Goal: Obtain resource: Download file/media

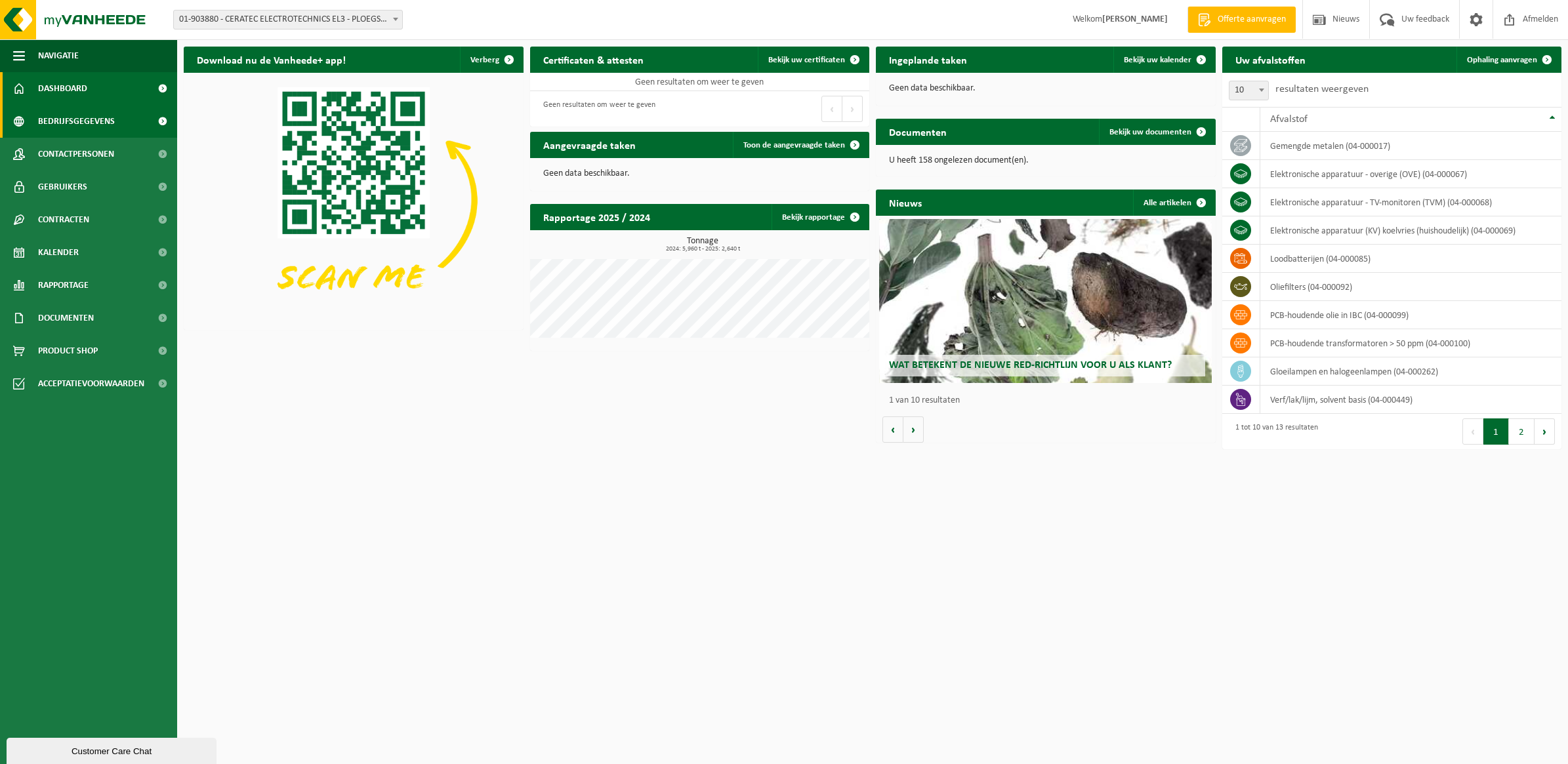
click at [162, 122] on span at bounding box center [162, 121] width 30 height 33
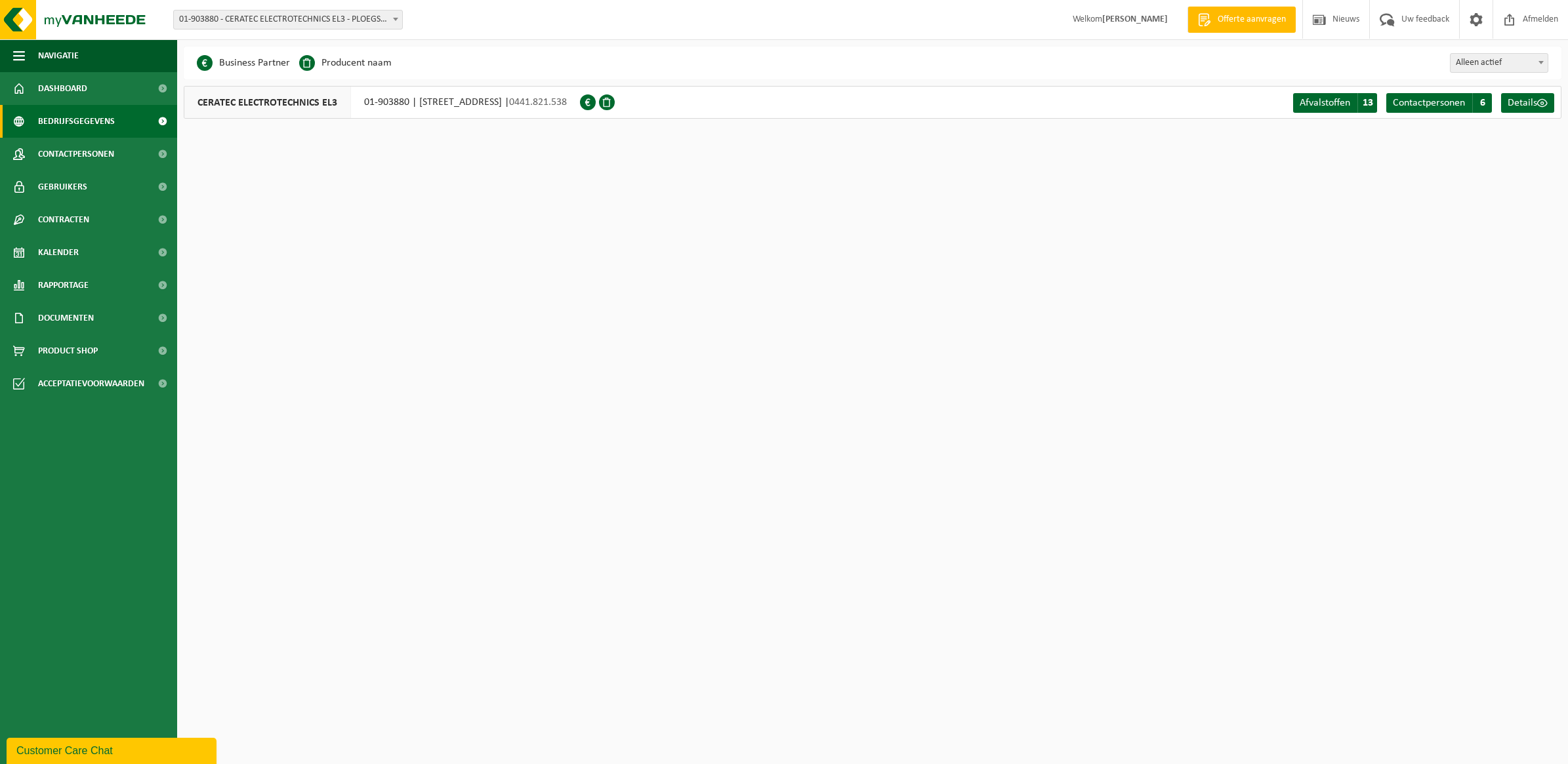
click at [395, 19] on b at bounding box center [395, 19] width 5 height 3
click at [164, 190] on span at bounding box center [162, 187] width 30 height 33
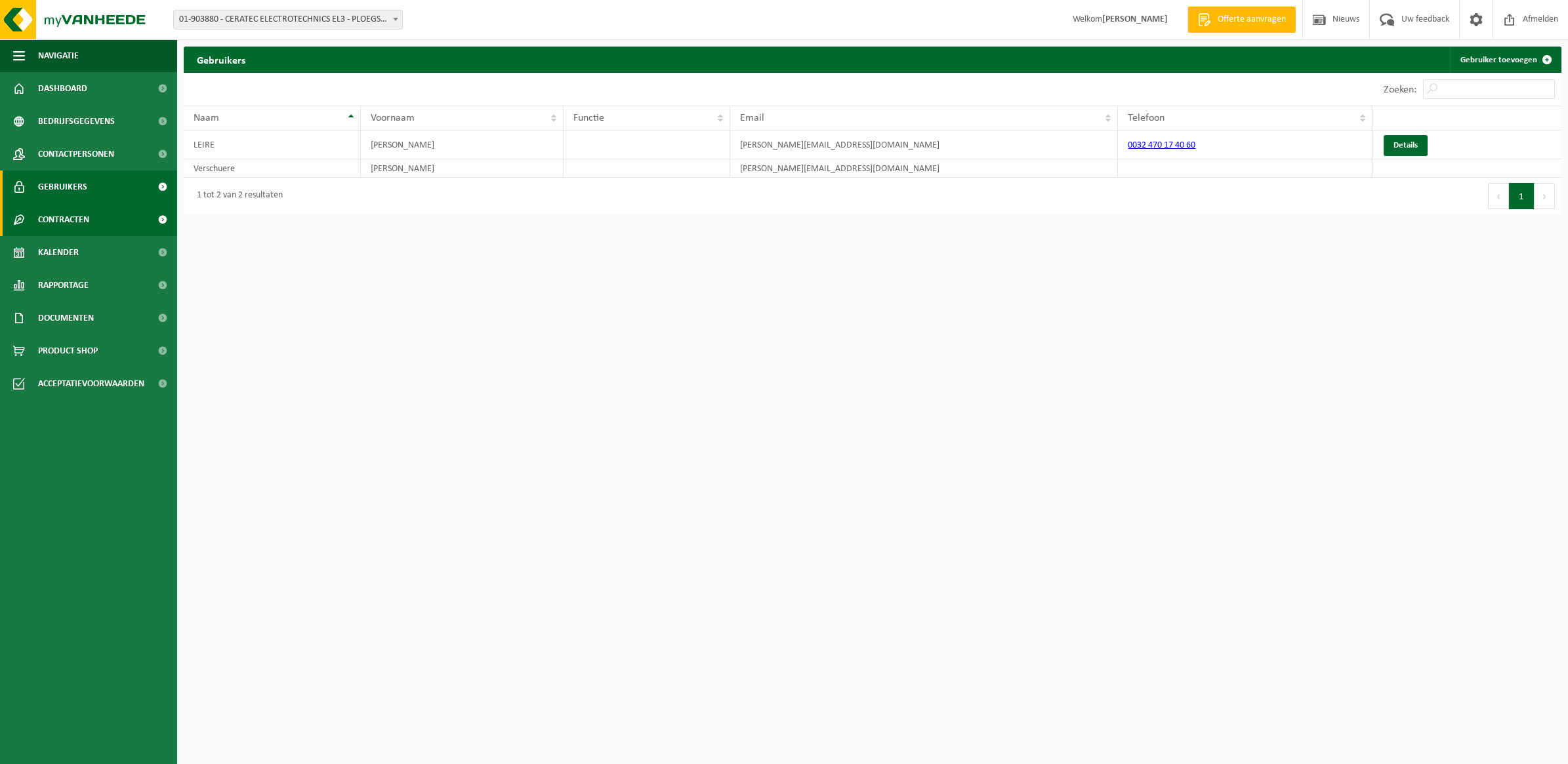
click at [155, 217] on span at bounding box center [162, 220] width 30 height 33
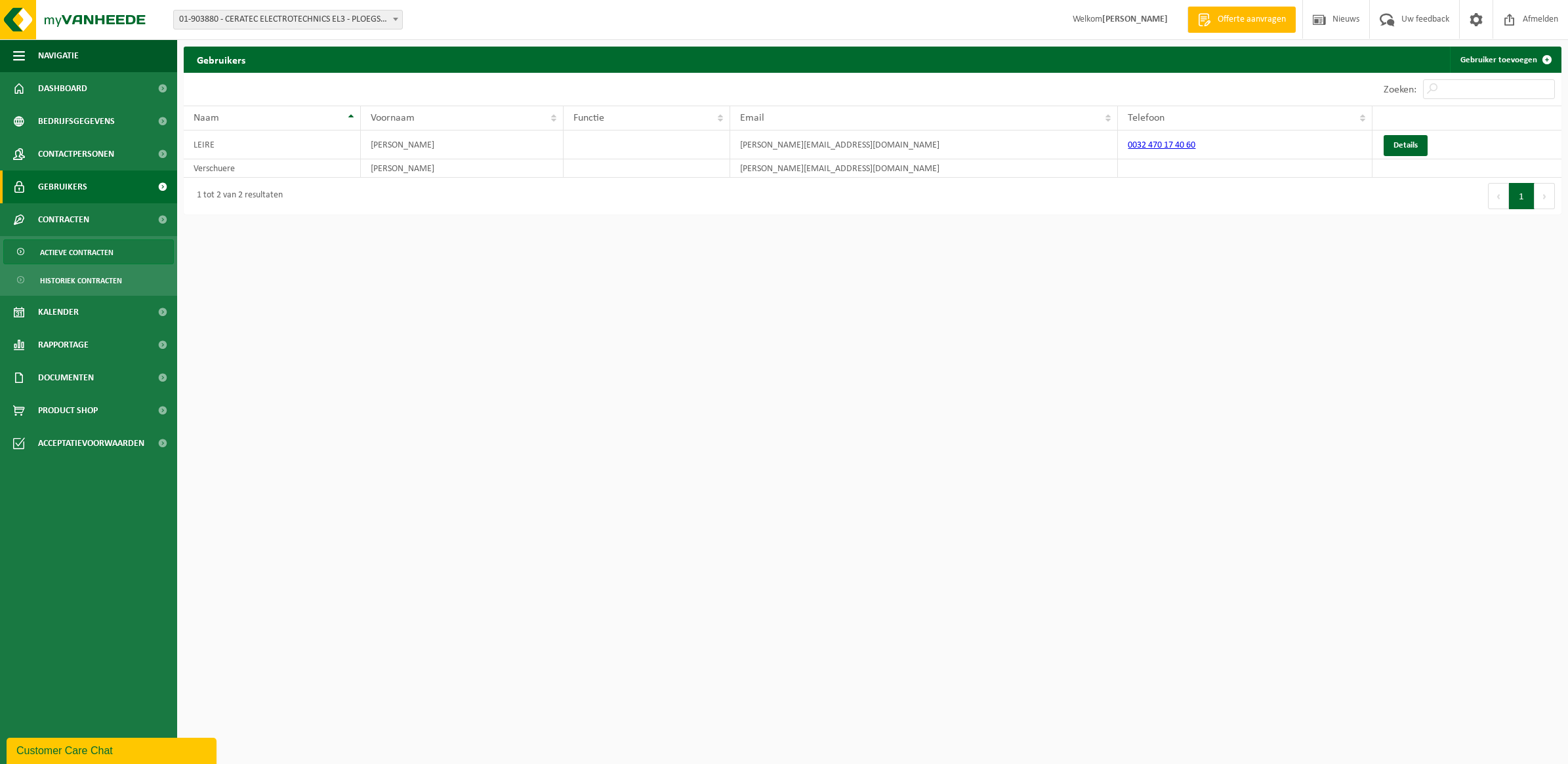
click at [121, 248] on link "Actieve contracten" at bounding box center [88, 252] width 170 height 25
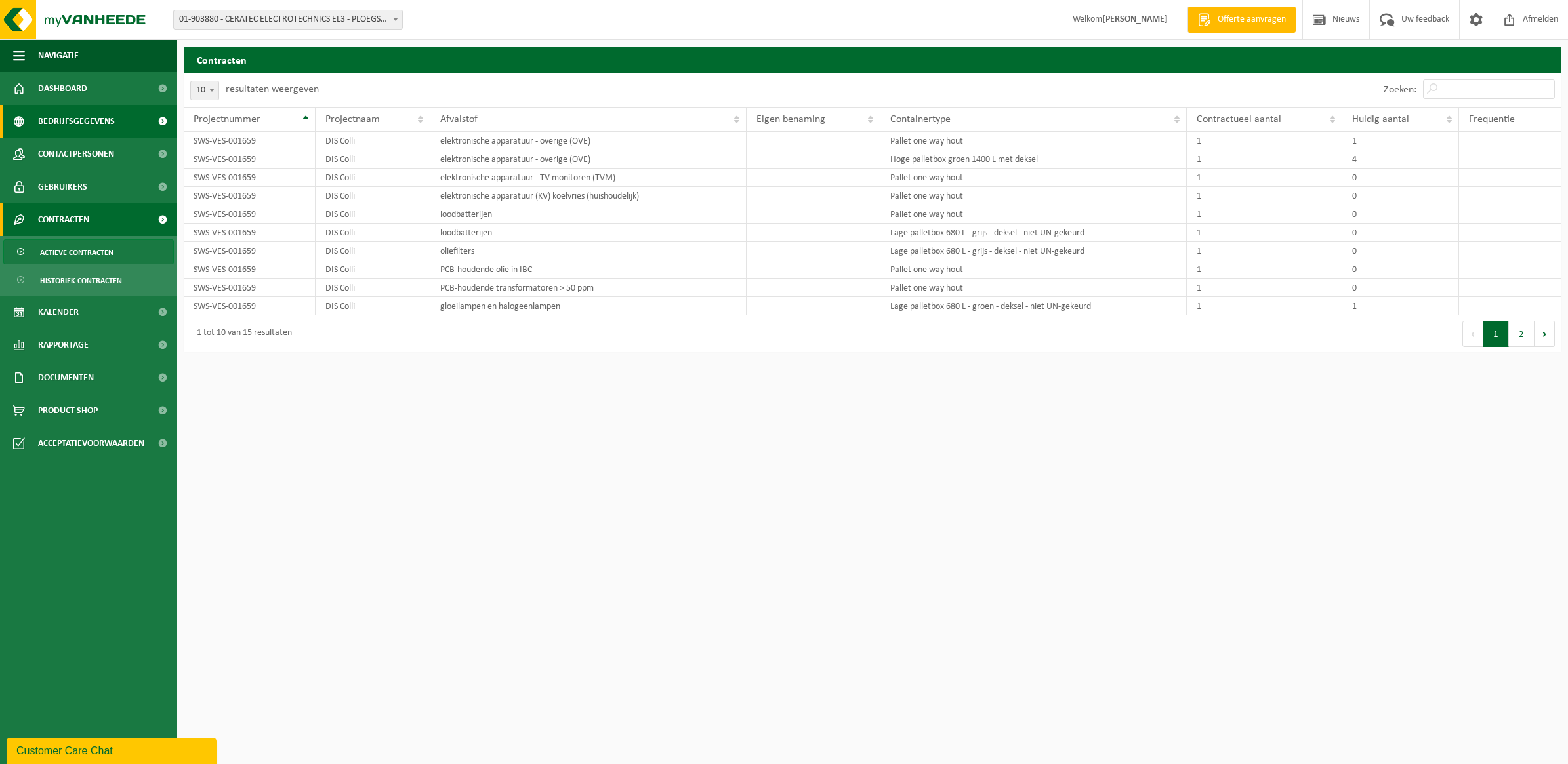
click at [99, 121] on span "Bedrijfsgegevens" at bounding box center [76, 121] width 77 height 33
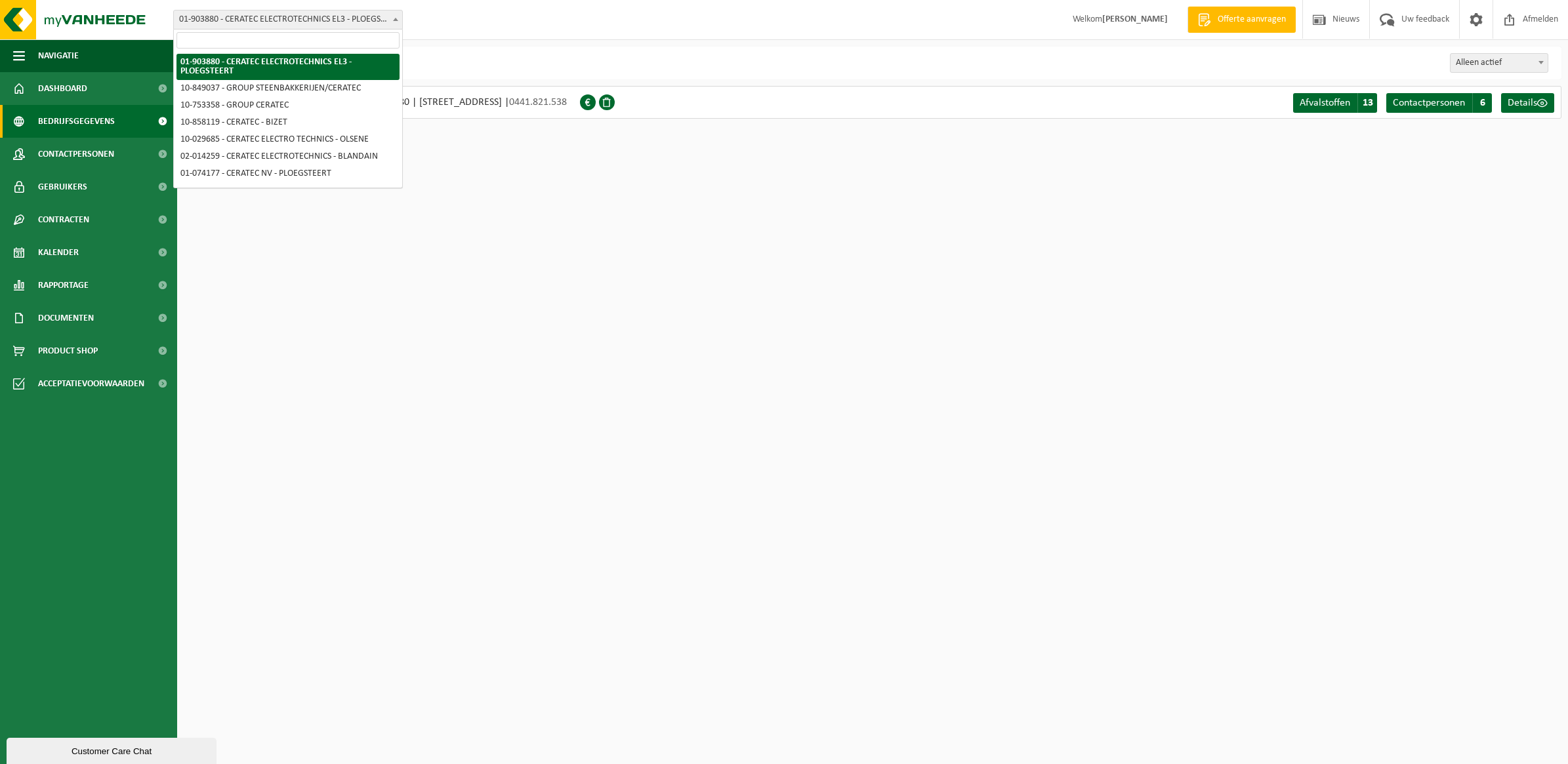
click at [339, 27] on span "01-903880 - CERATEC ELECTROTECHNICS EL3 - PLOEGSTEERT" at bounding box center [287, 19] width 229 height 19
select select "95691"
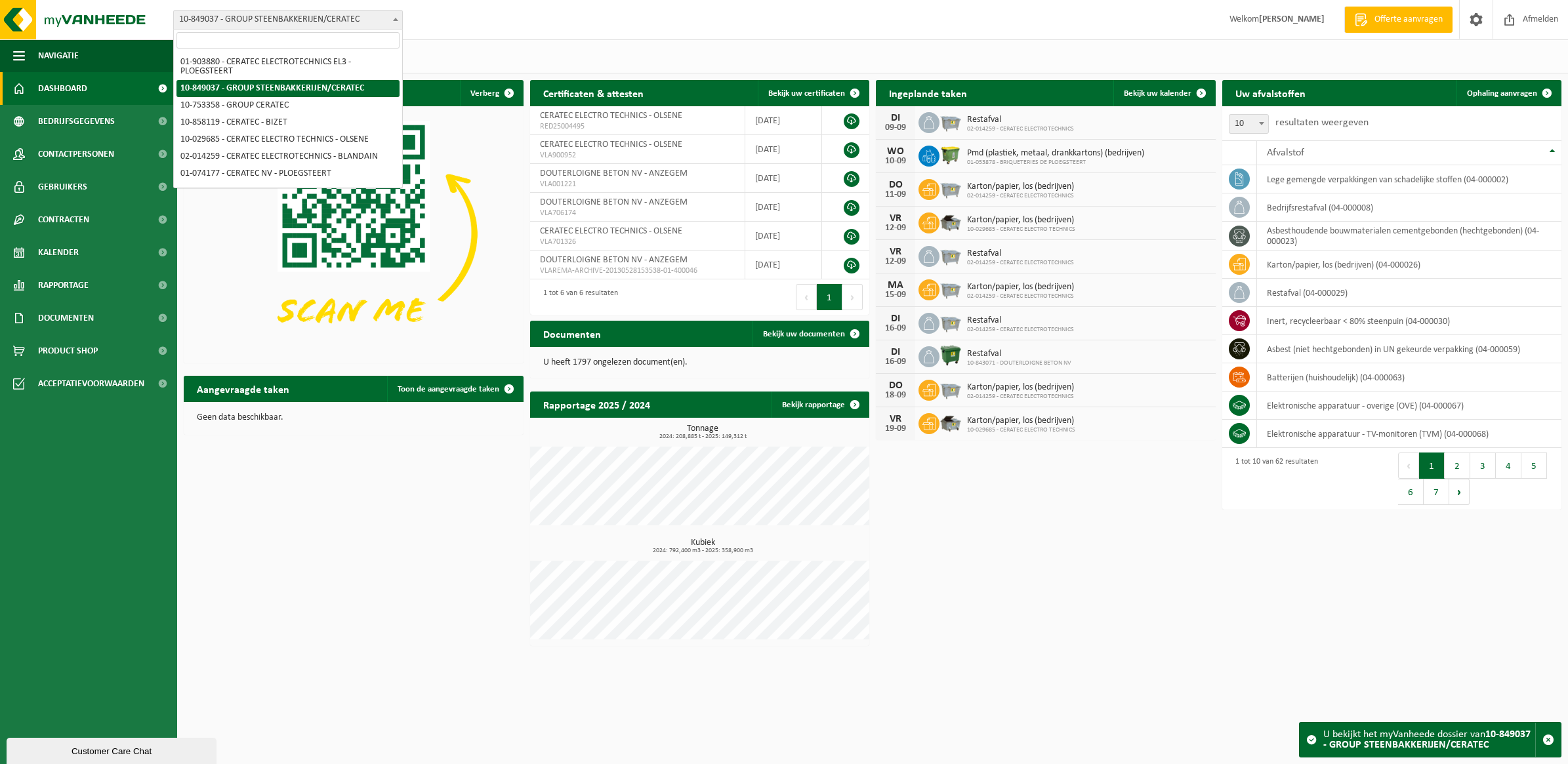
click at [392, 18] on span at bounding box center [395, 19] width 13 height 17
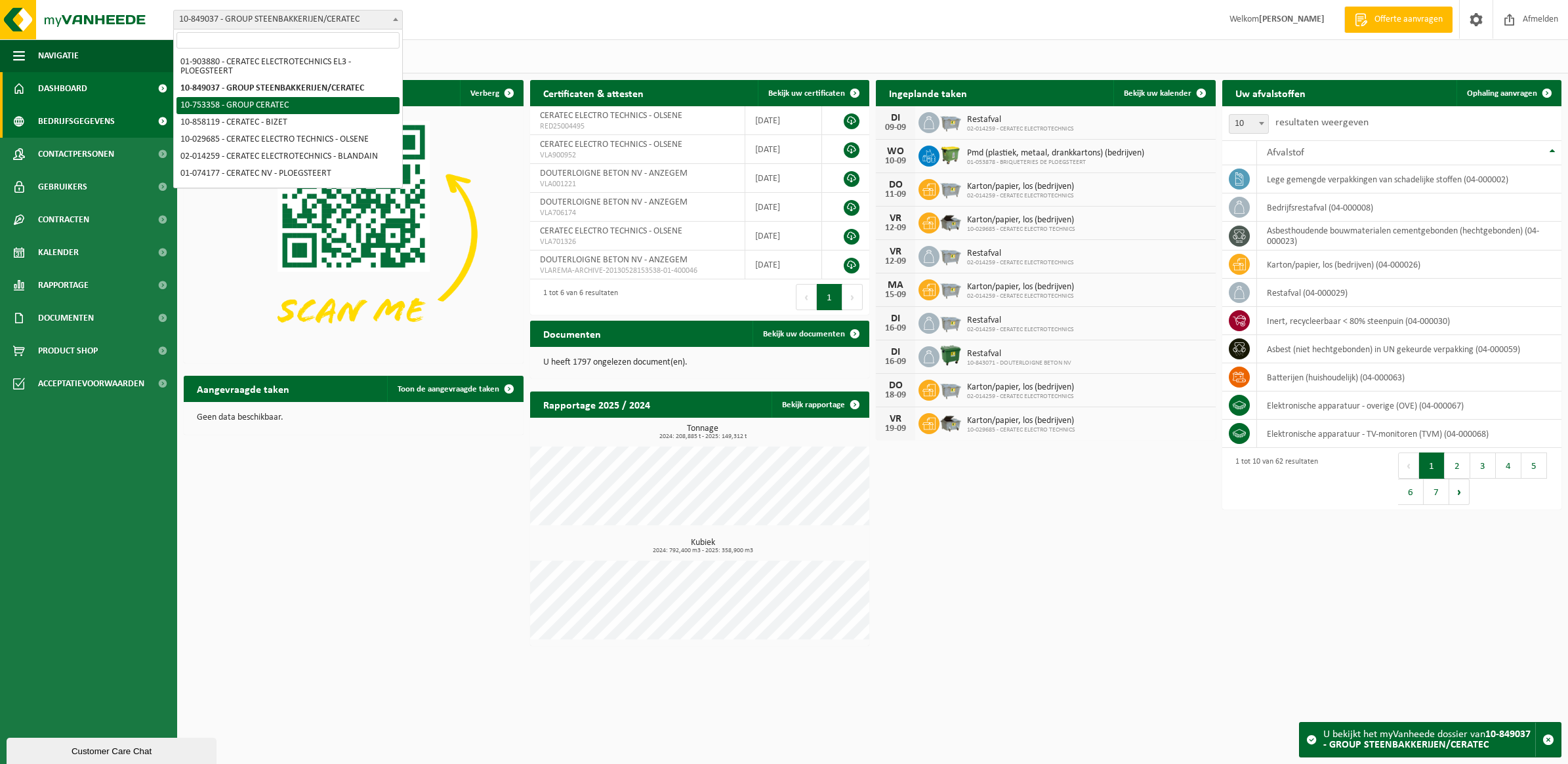
click at [100, 119] on span "Bedrijfsgegevens" at bounding box center [76, 121] width 77 height 33
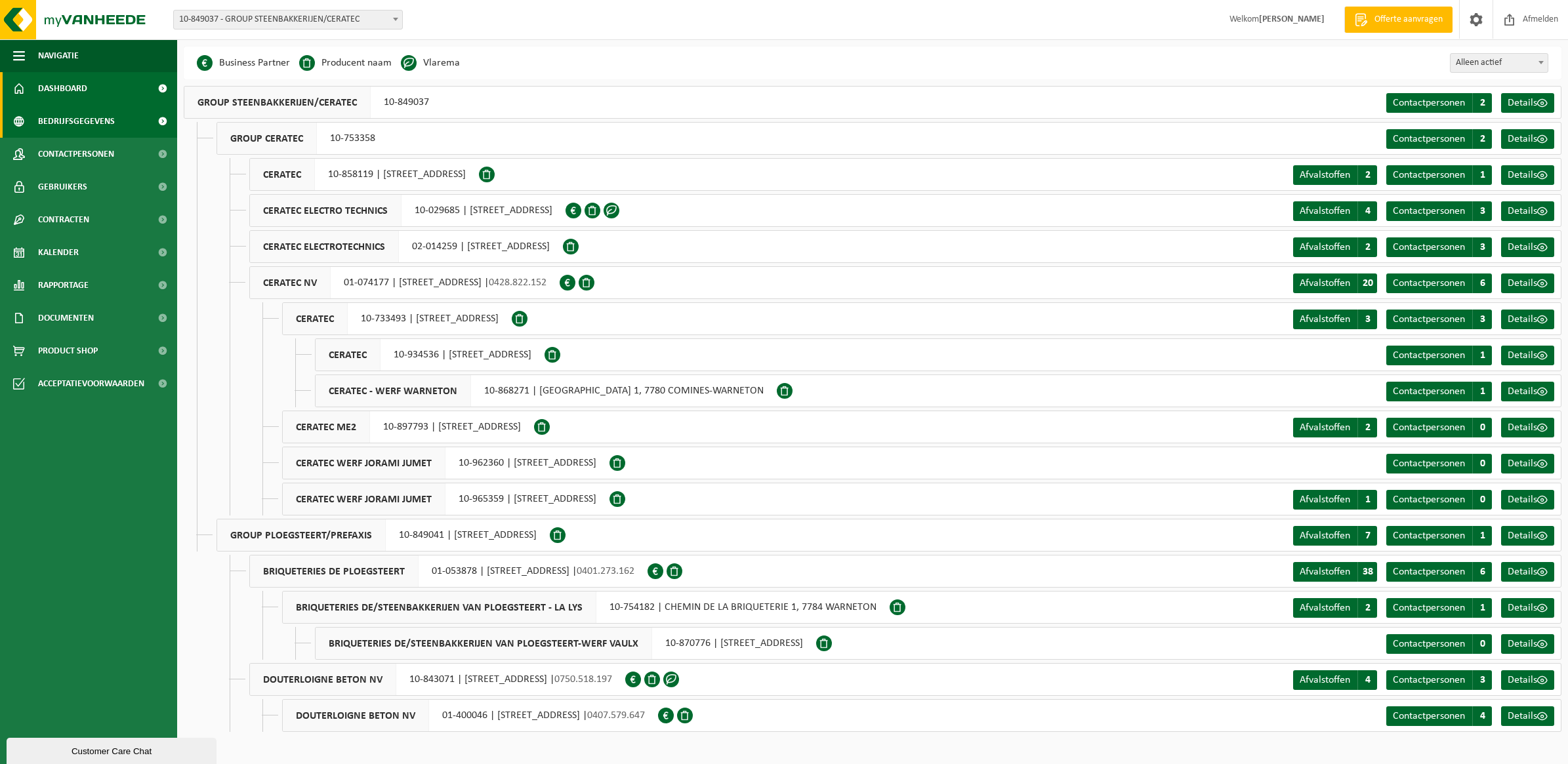
click at [77, 83] on span "Dashboard" at bounding box center [63, 89] width 49 height 33
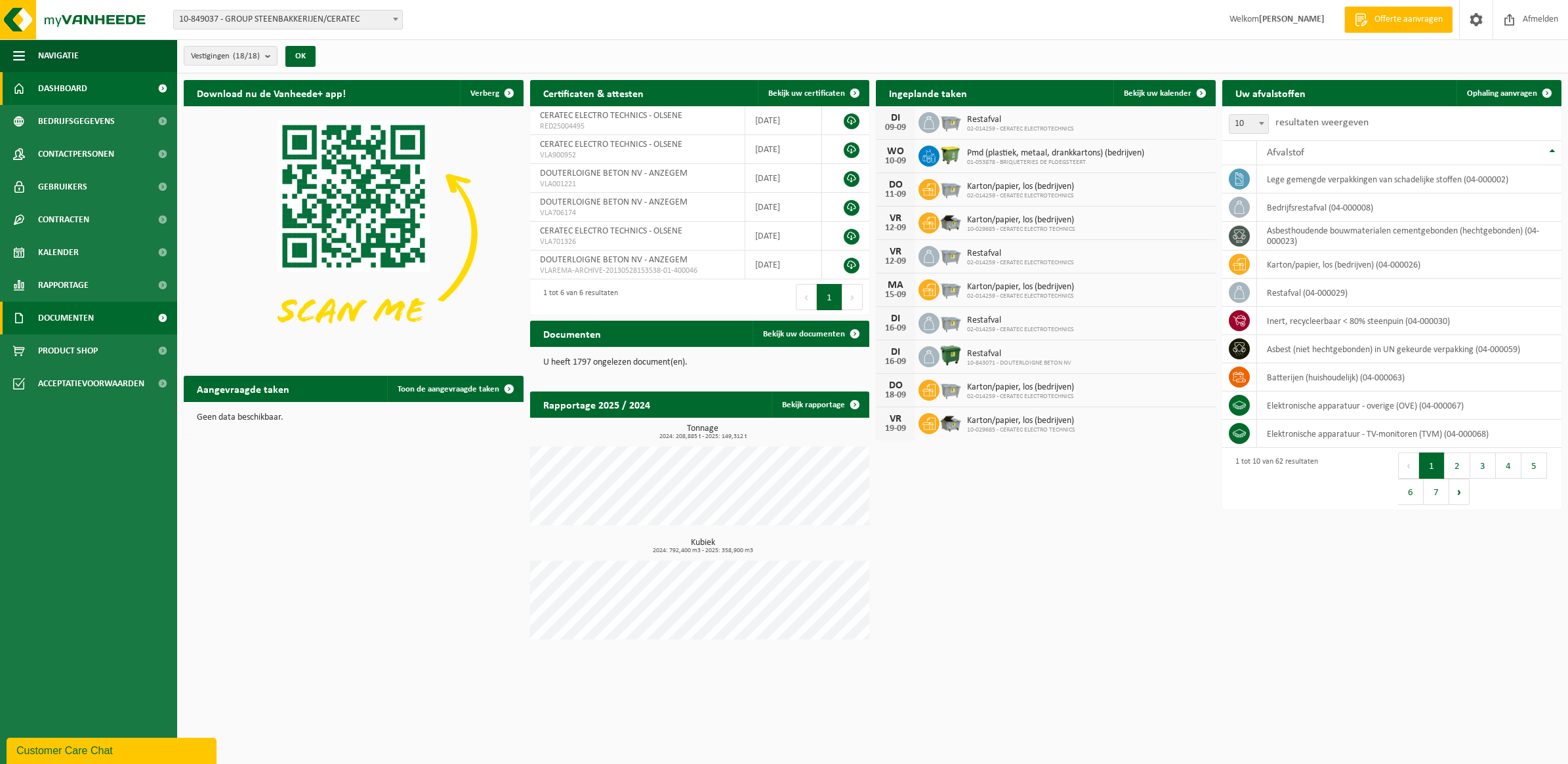
click at [86, 313] on span "Documenten" at bounding box center [66, 318] width 56 height 33
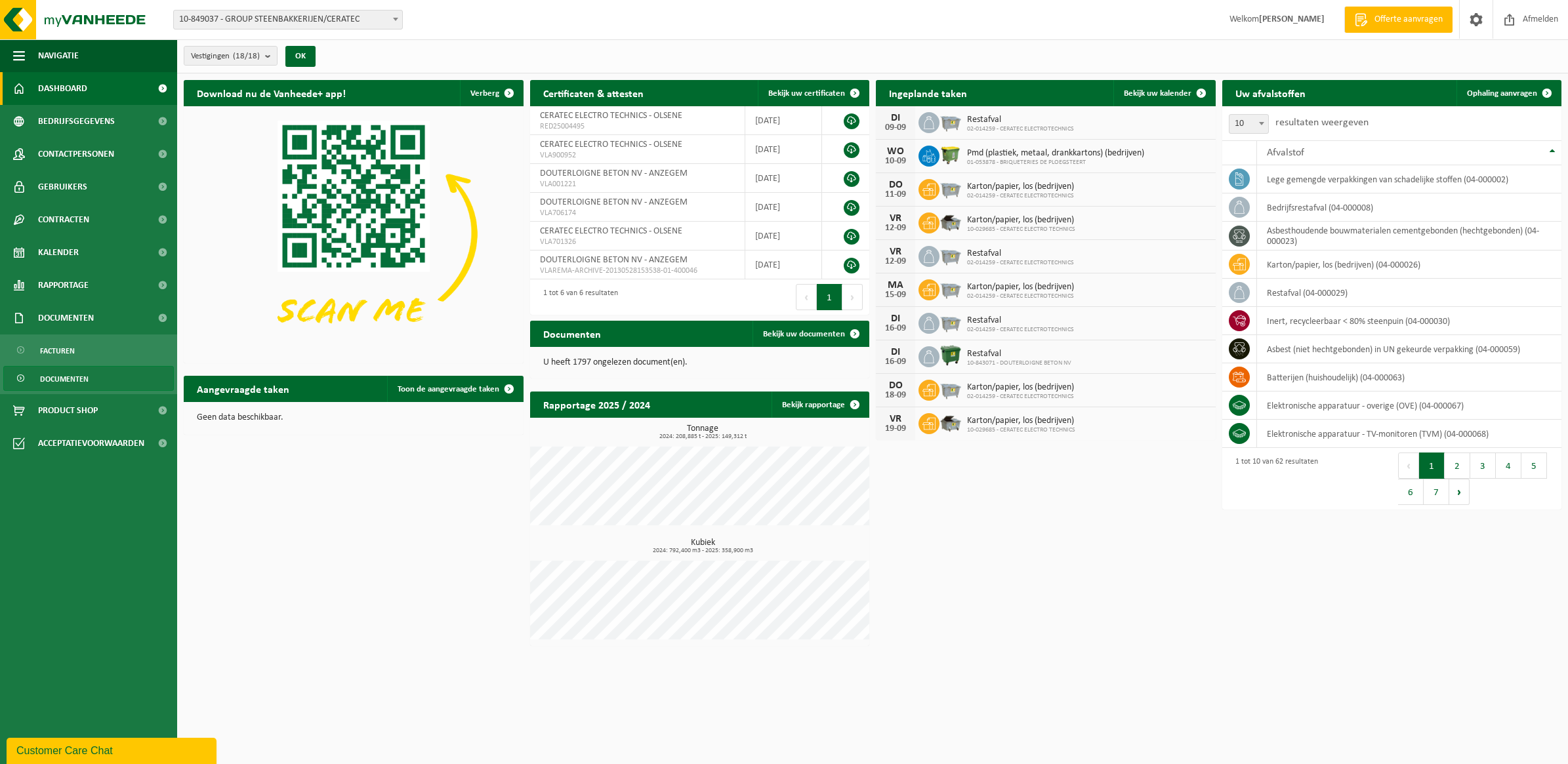
click at [64, 372] on span "Documenten" at bounding box center [64, 378] width 48 height 25
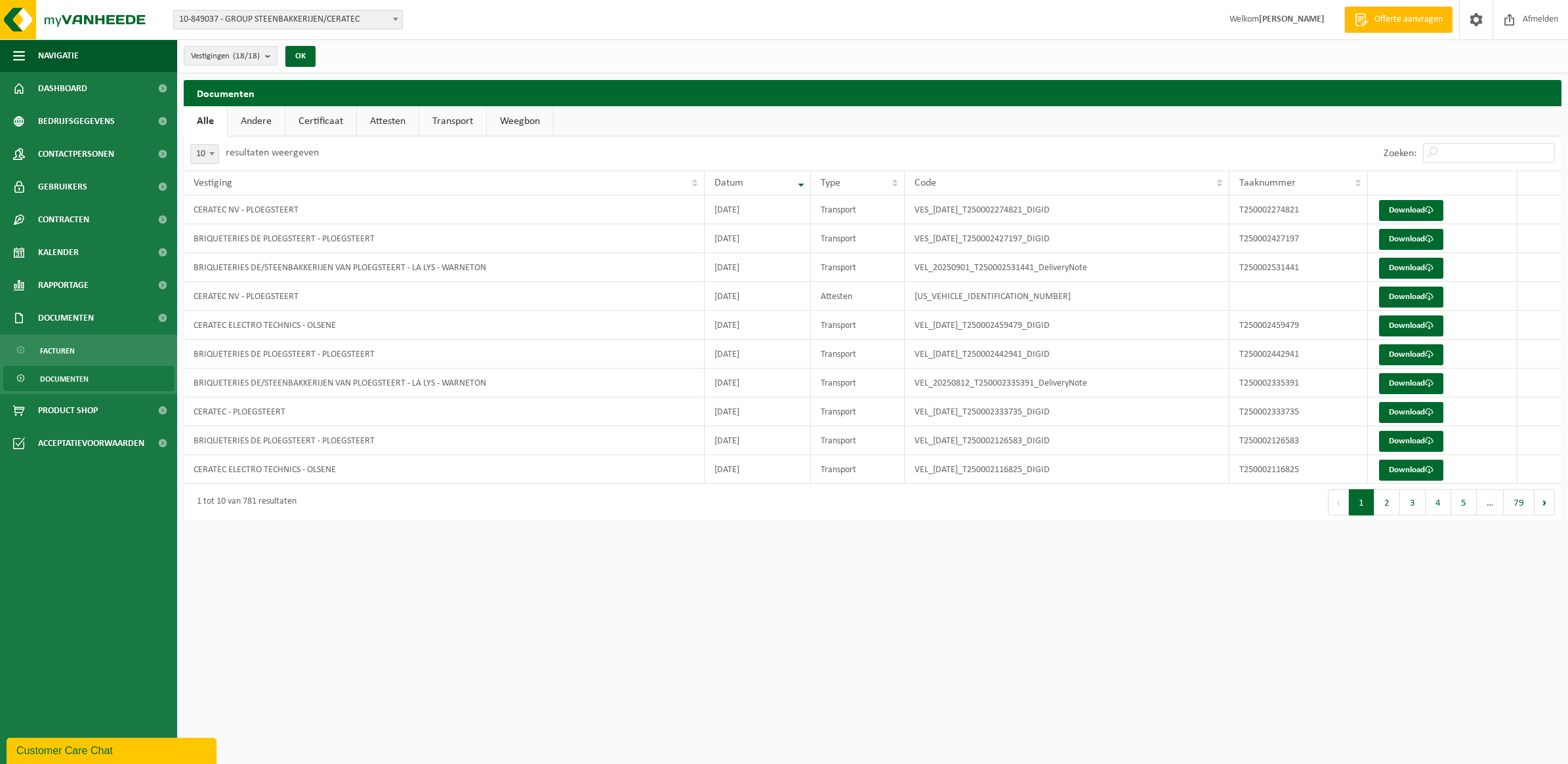
click at [309, 123] on link "Certificaat" at bounding box center [320, 121] width 71 height 31
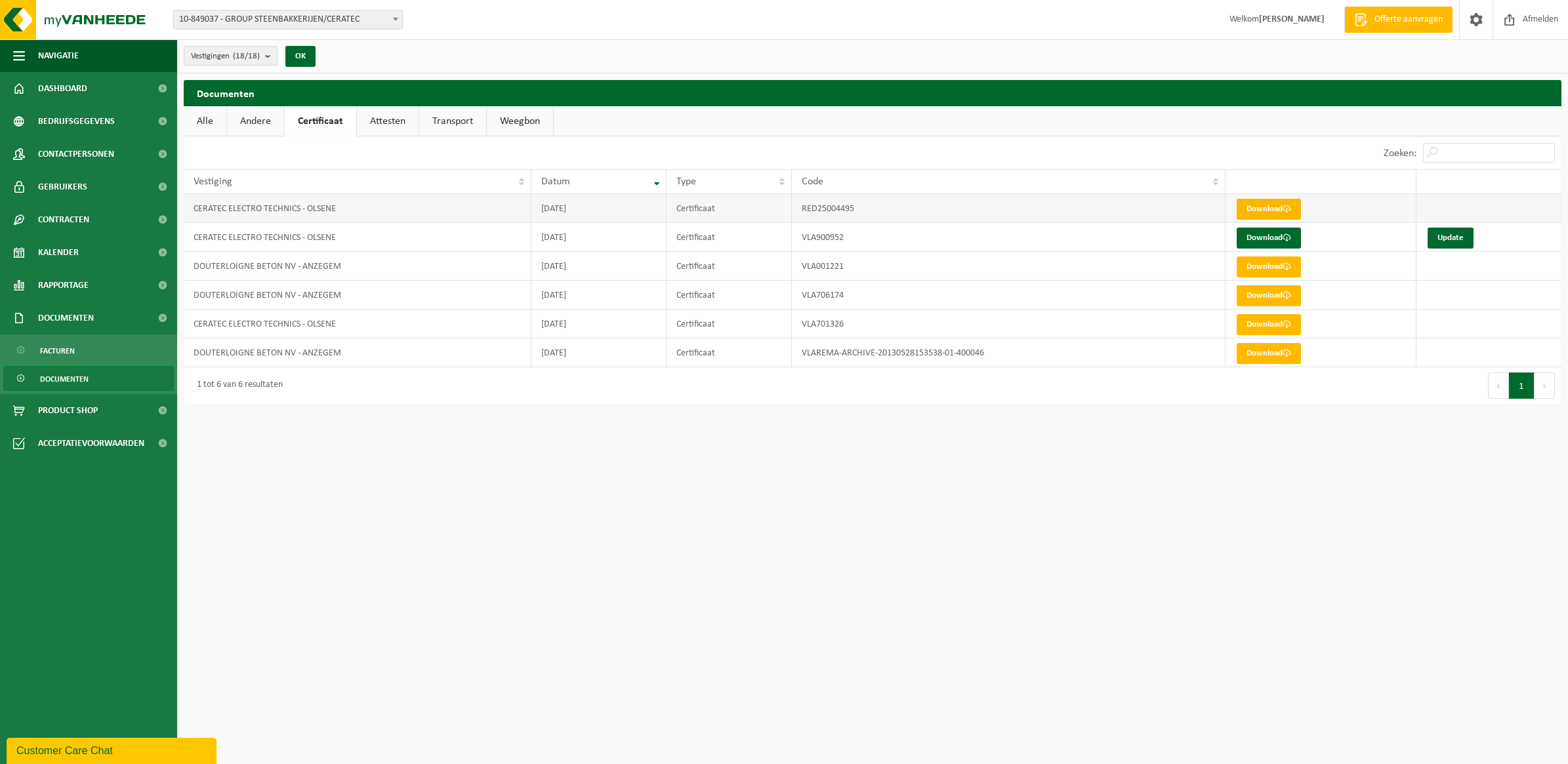
click at [1281, 204] on link "Download" at bounding box center [1269, 209] width 64 height 21
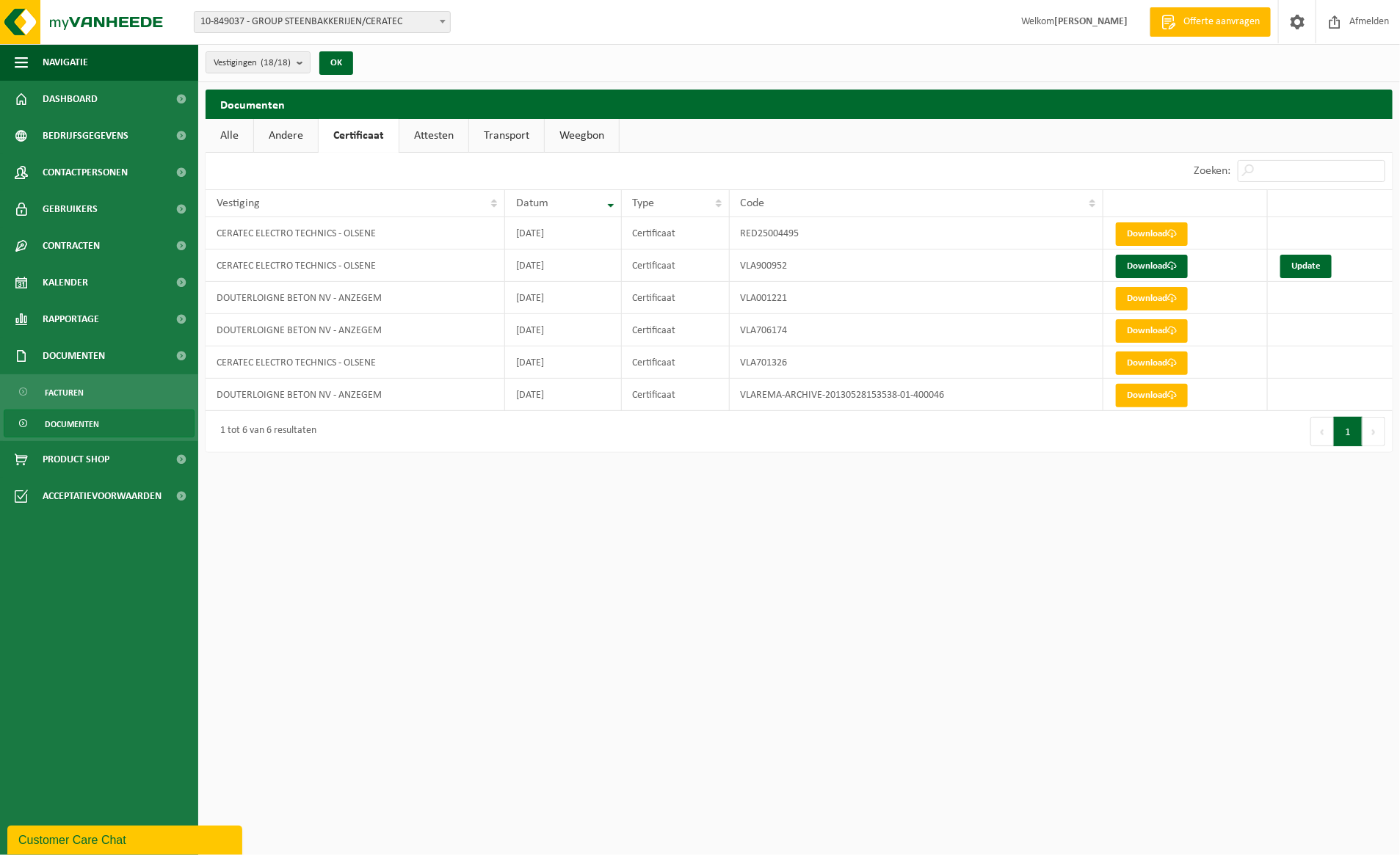
click at [460, 147] on link "Attesten" at bounding box center [433, 136] width 69 height 34
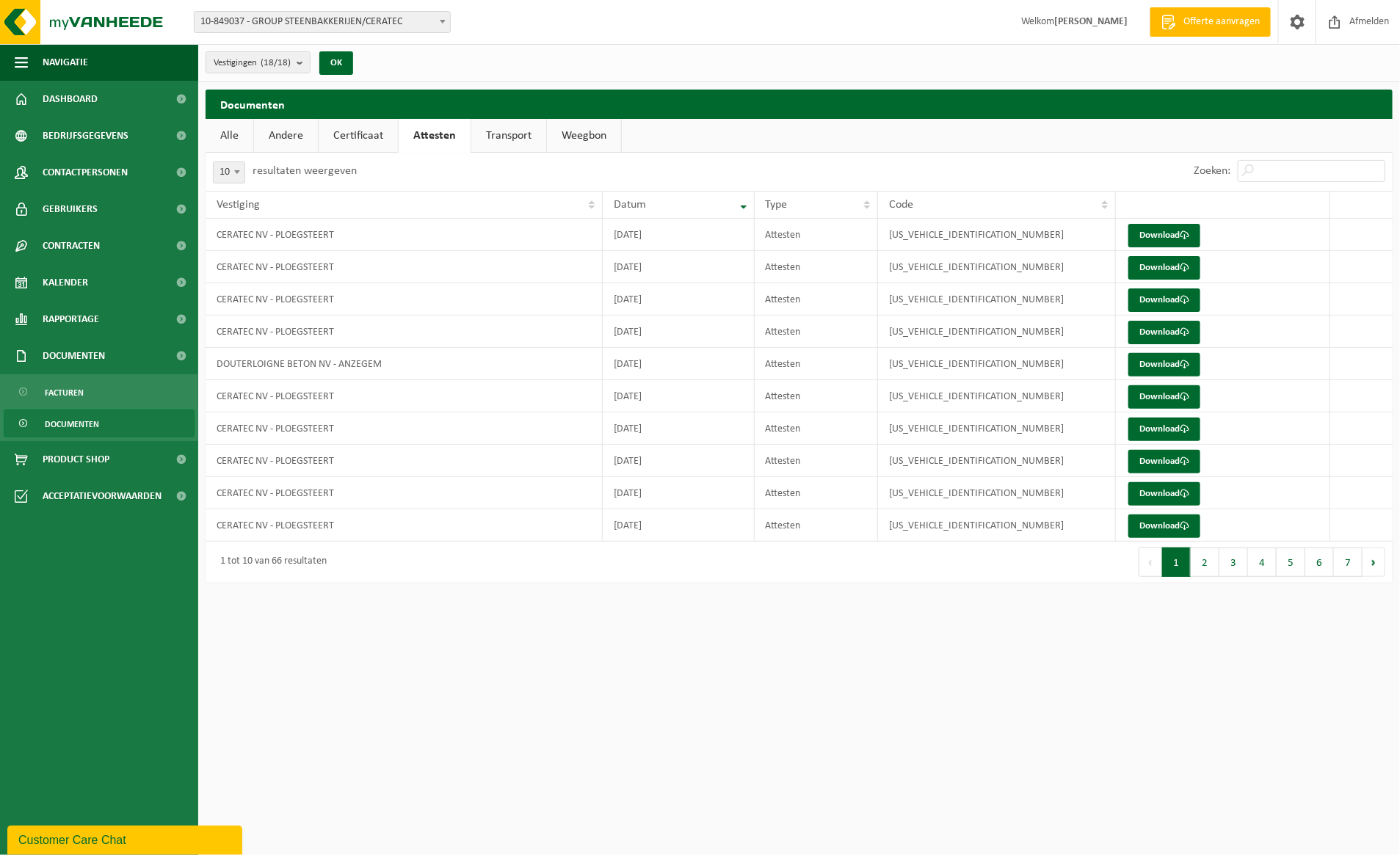
click at [504, 137] on link "Transport" at bounding box center [509, 136] width 75 height 34
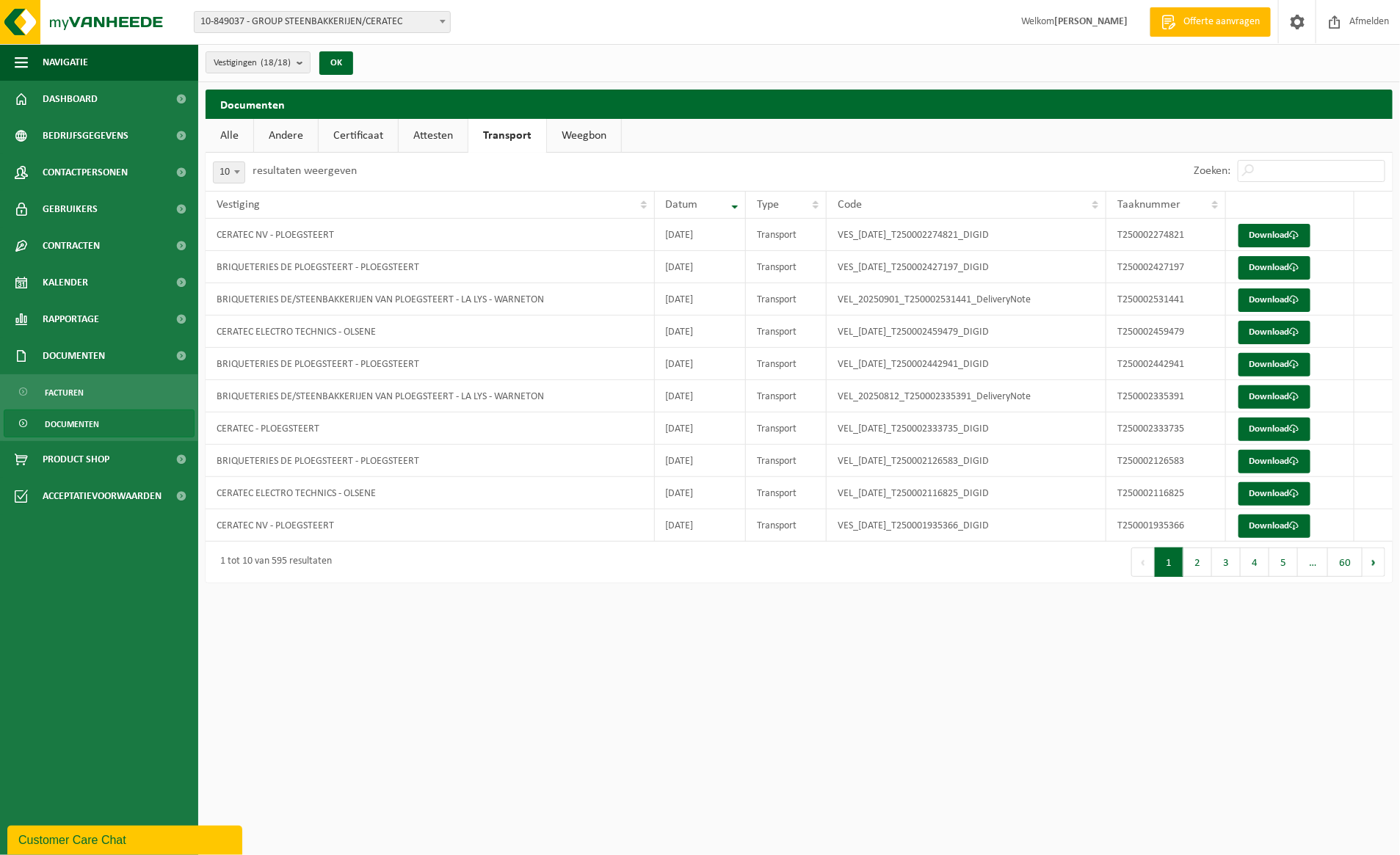
click at [352, 137] on link "Certificaat" at bounding box center [358, 136] width 79 height 34
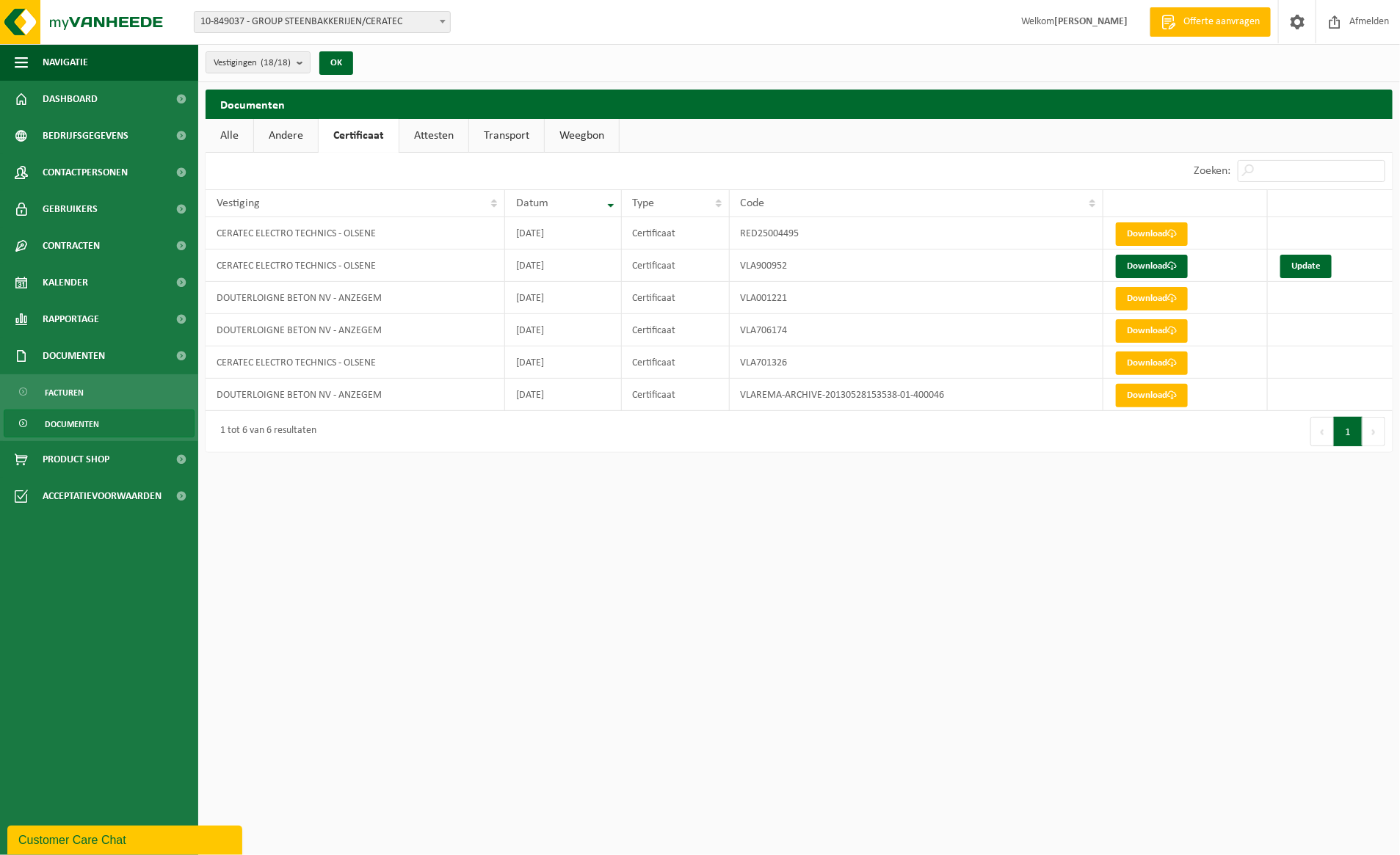
click at [287, 138] on link "Andere" at bounding box center [286, 136] width 64 height 34
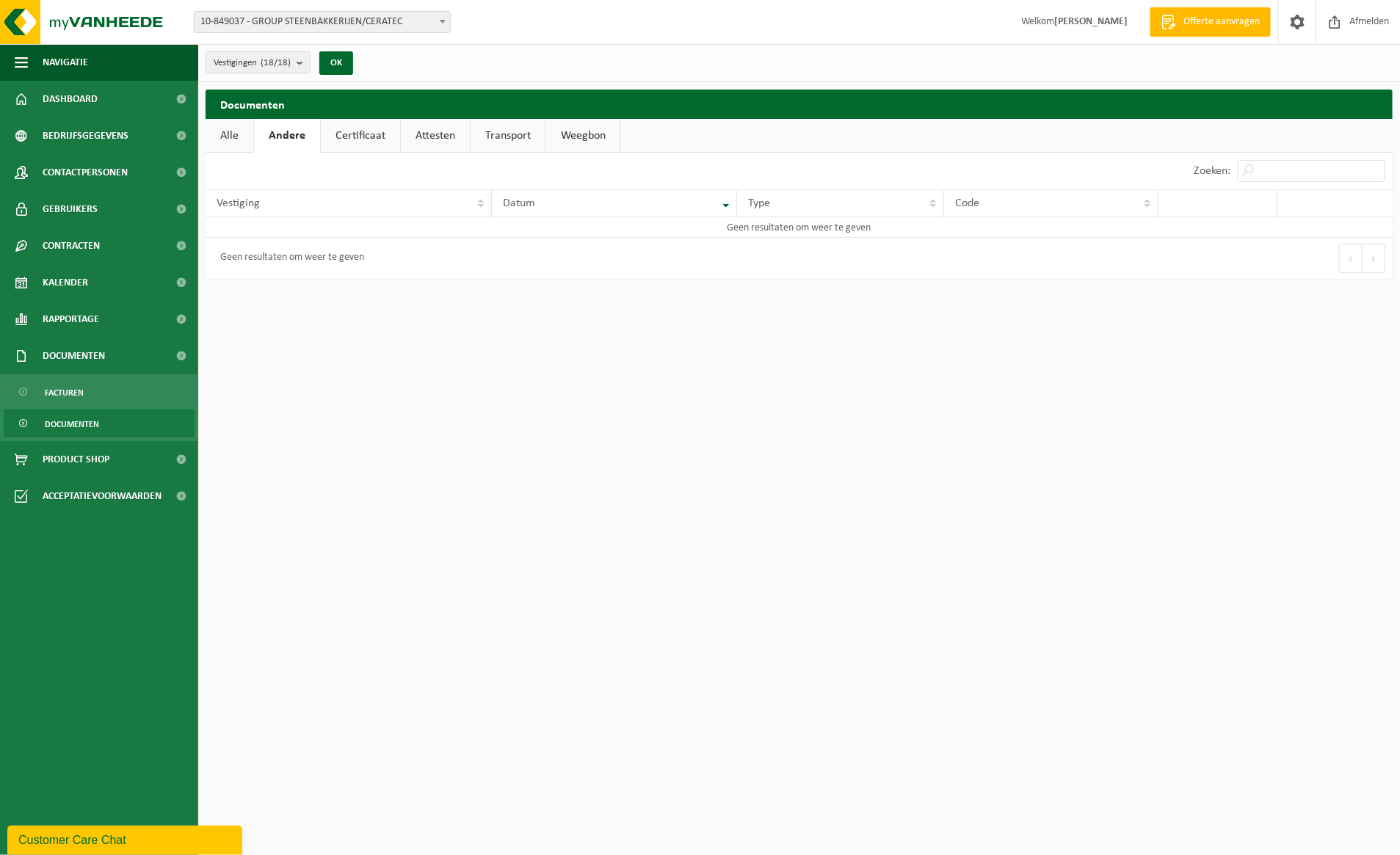
click at [218, 127] on link "Alle" at bounding box center [229, 136] width 48 height 34
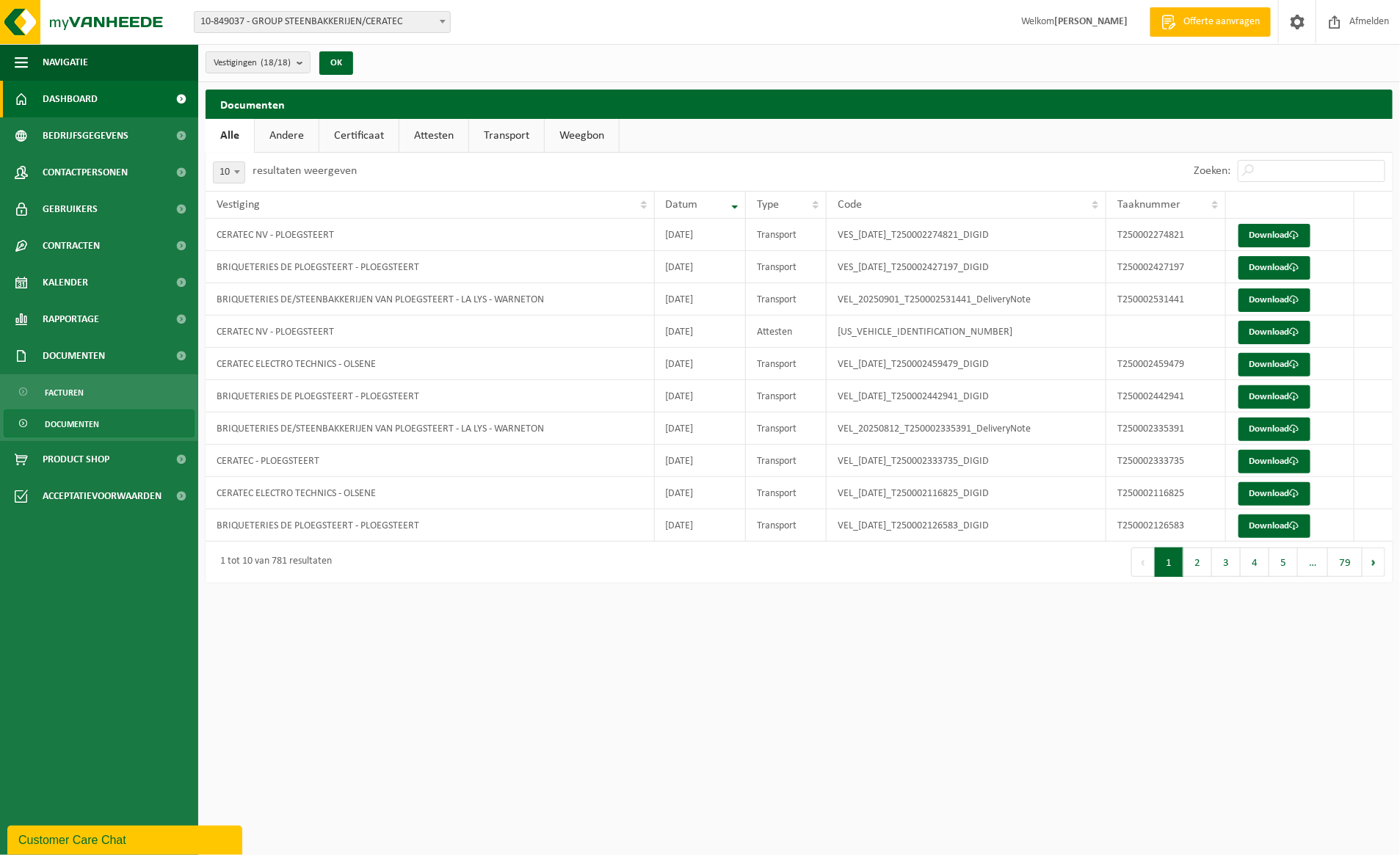
click at [97, 104] on link "Dashboard" at bounding box center [99, 99] width 198 height 37
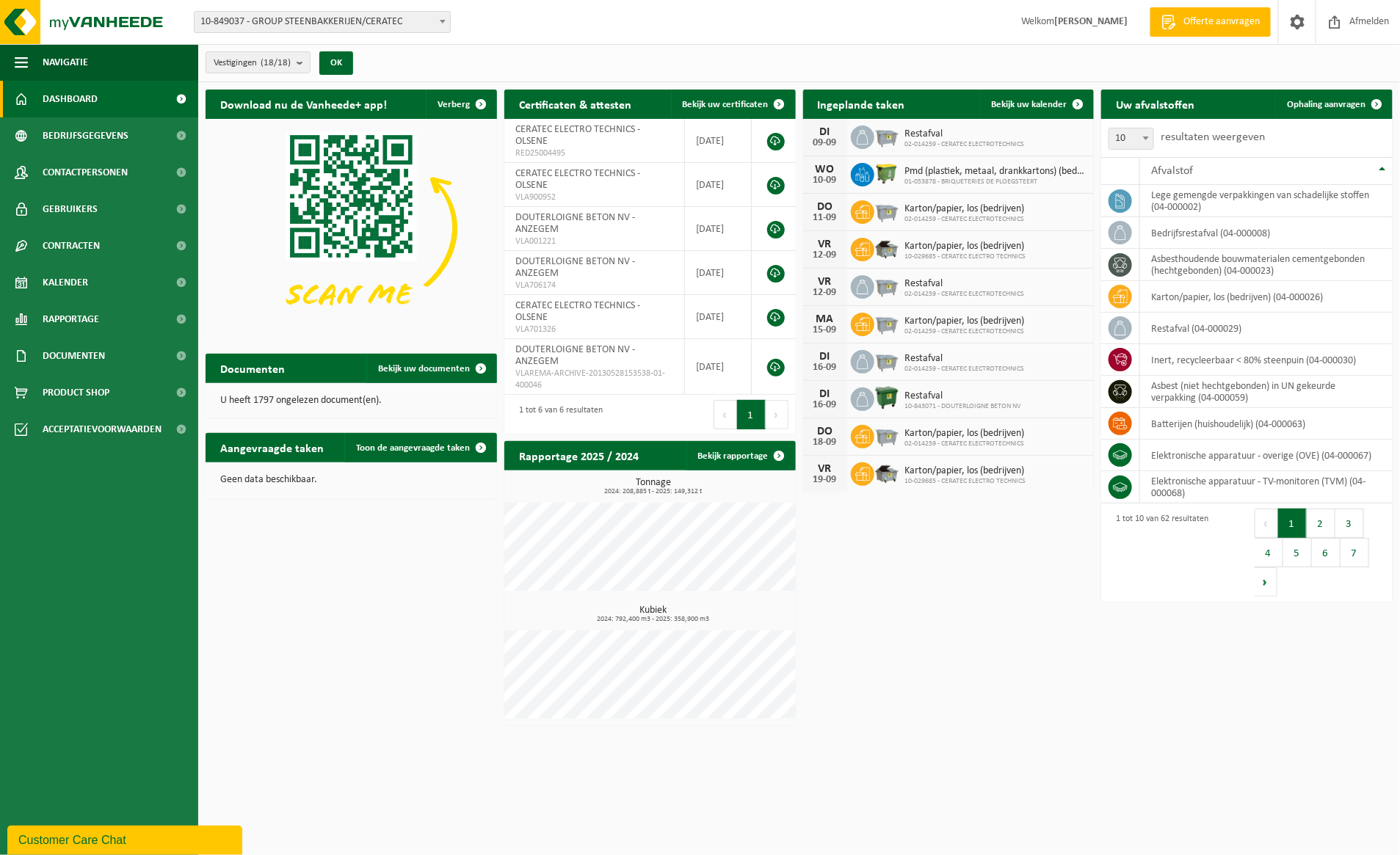
click at [438, 22] on span at bounding box center [442, 21] width 15 height 19
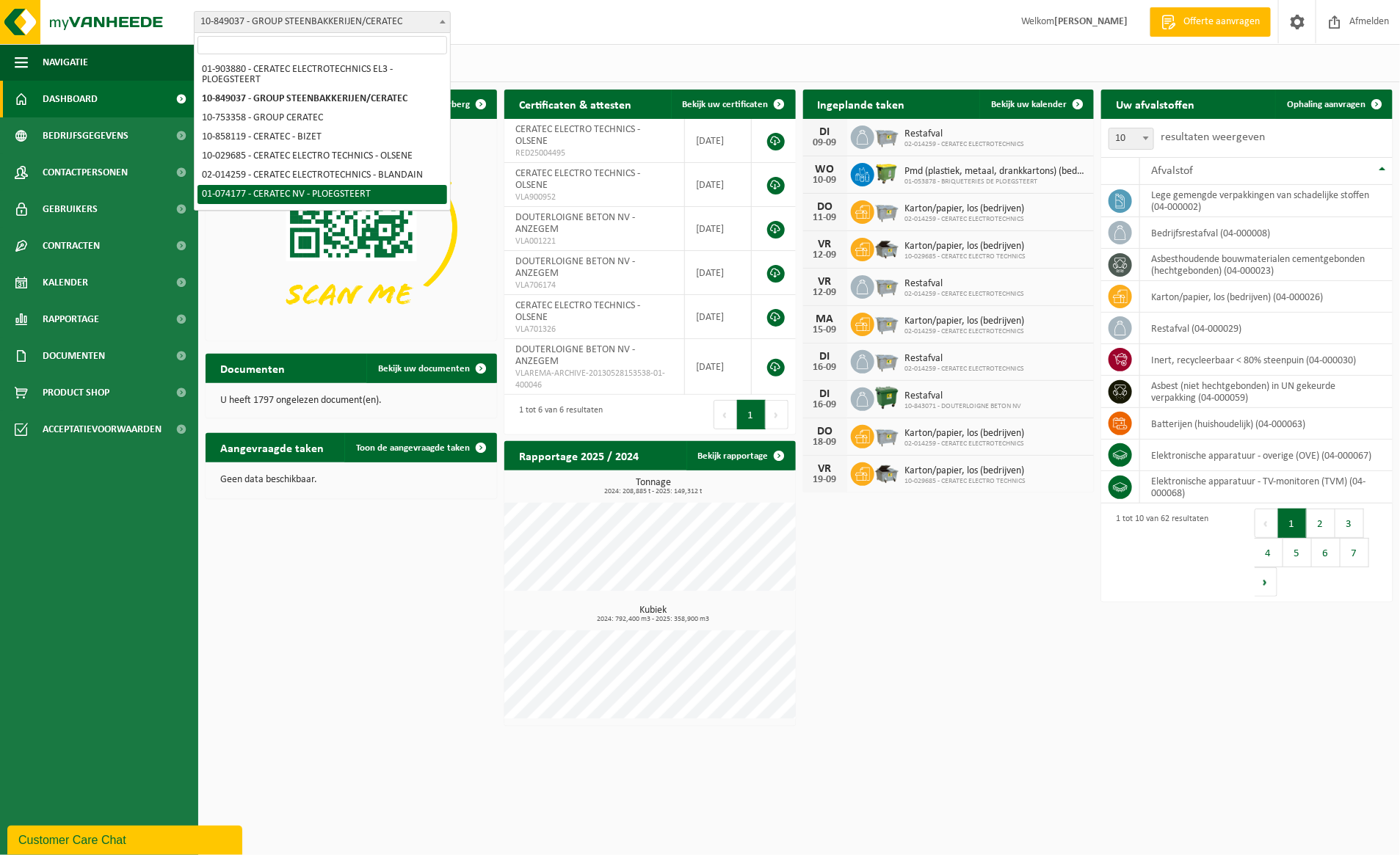
select select "4582"
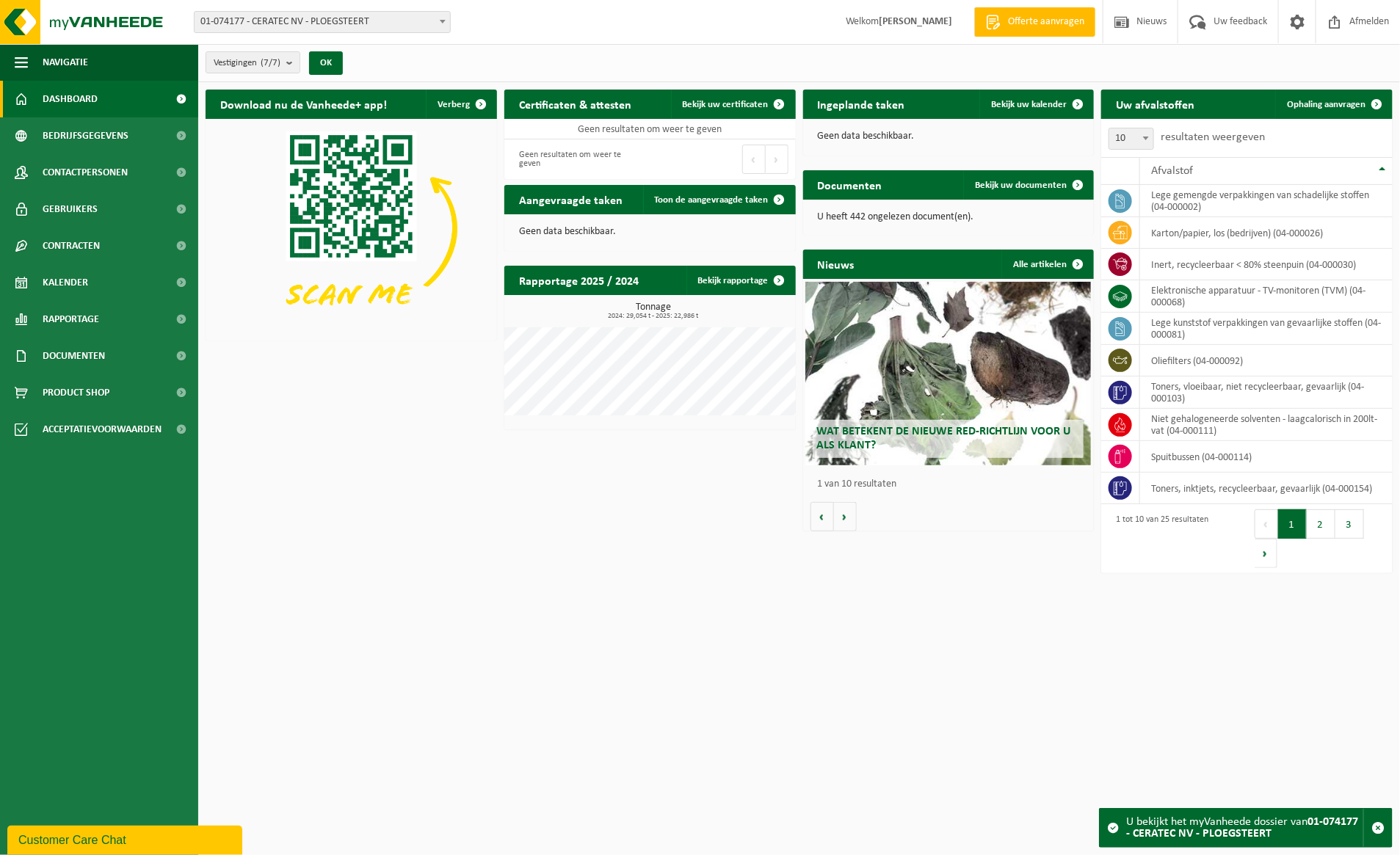
click at [589, 114] on h2 "Certificaten & attesten" at bounding box center [575, 103] width 142 height 28
click at [586, 107] on h2 "Certificaten & attesten" at bounding box center [575, 103] width 142 height 28
click at [588, 98] on h2 "Certificaten & attesten" at bounding box center [575, 103] width 142 height 28
click at [944, 413] on div "Wat betekent de nieuwe RED-richtlijn voor u als klant?" at bounding box center [948, 373] width 286 height 183
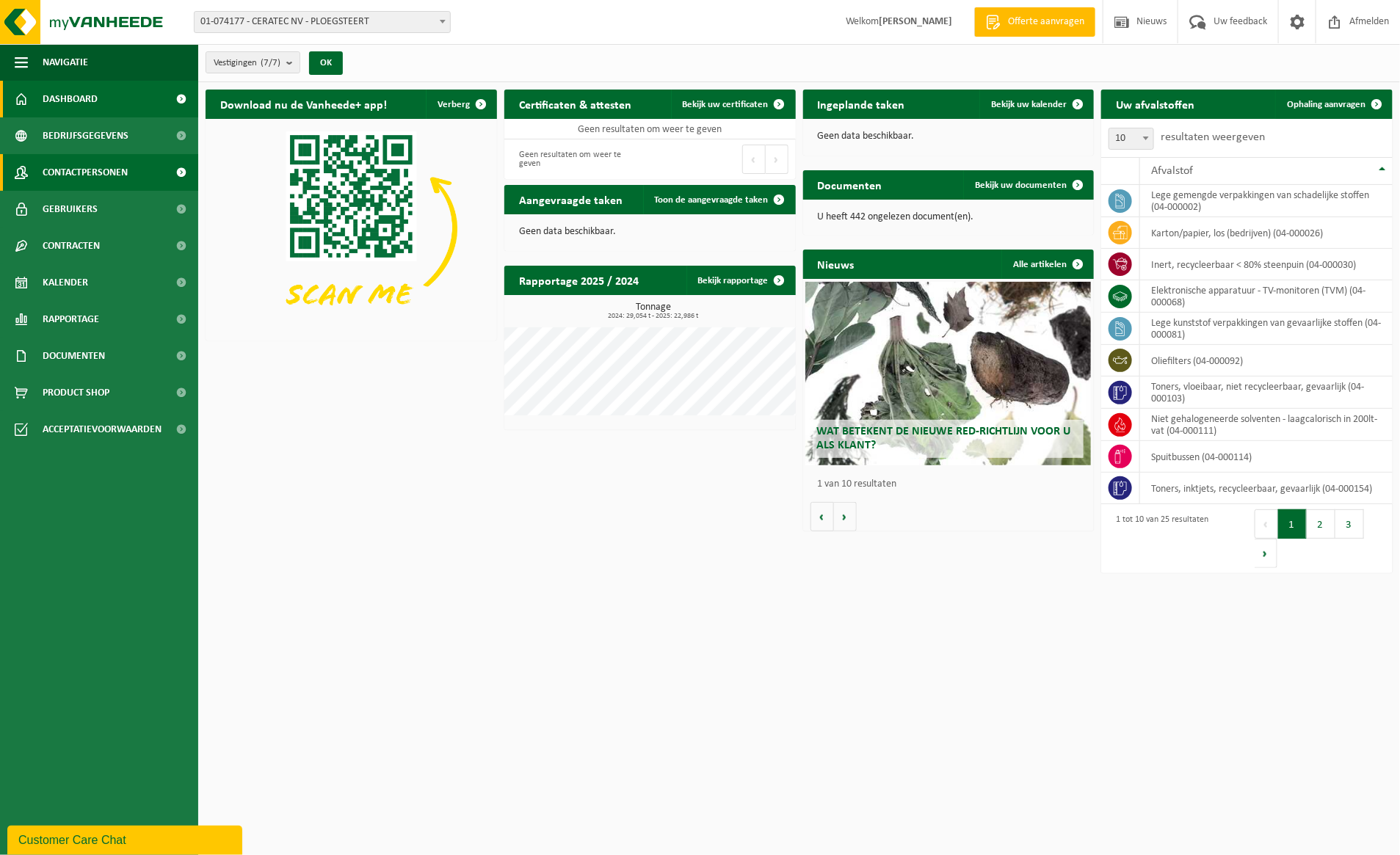
click at [93, 166] on span "Contactpersonen" at bounding box center [85, 172] width 85 height 37
